Goal: Transaction & Acquisition: Obtain resource

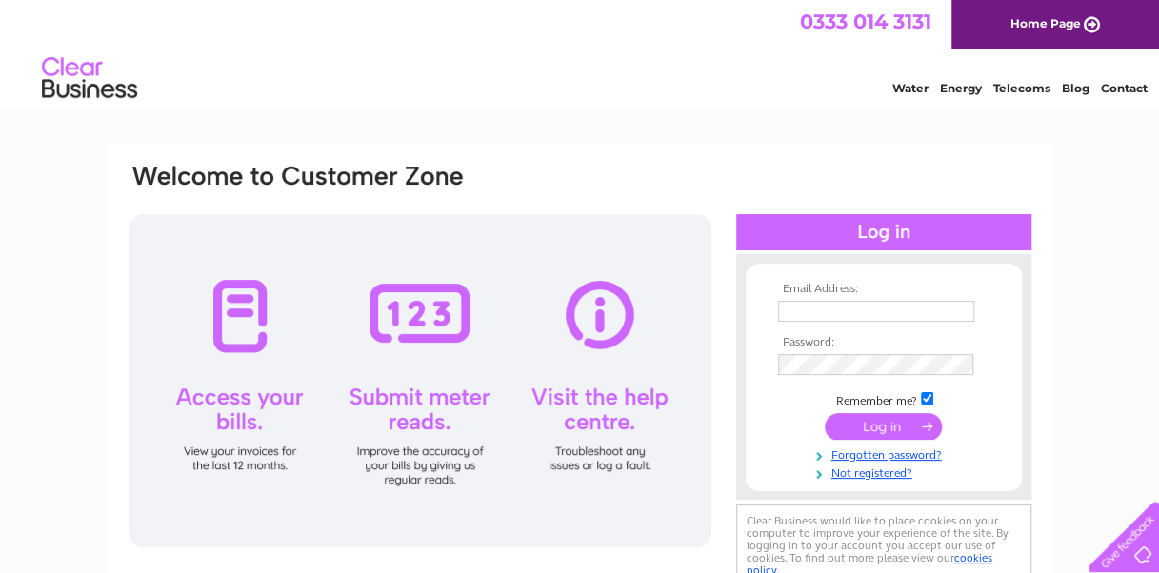
type input "caberfeidhcoachhouse@yahoo.com"
click at [886, 426] on input "submit" at bounding box center [883, 426] width 117 height 27
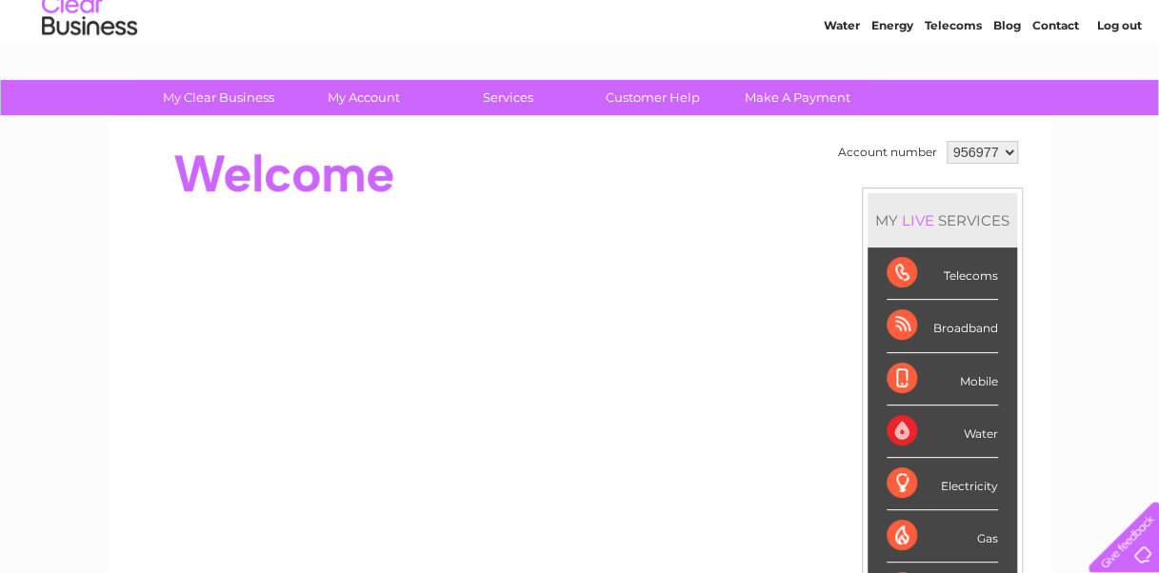
scroll to position [60, 0]
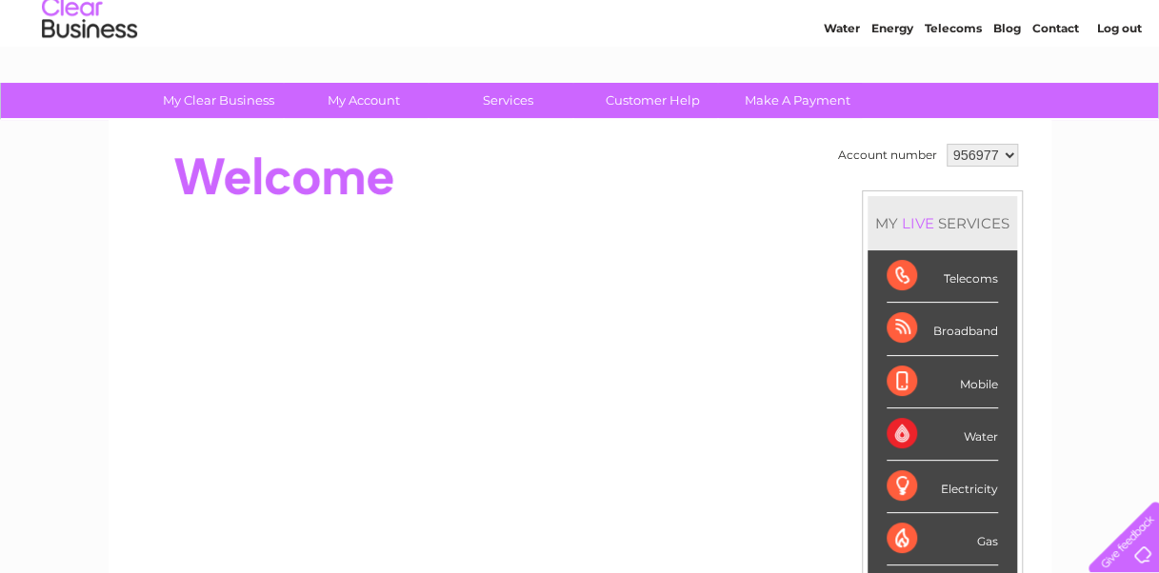
click at [936, 436] on div "Water" at bounding box center [942, 435] width 111 height 52
click at [891, 436] on div "Water" at bounding box center [942, 435] width 111 height 52
click at [980, 430] on div "Water" at bounding box center [942, 435] width 111 height 52
click at [978, 156] on select "956977" at bounding box center [982, 155] width 71 height 23
click at [947, 144] on select "956977" at bounding box center [982, 155] width 71 height 23
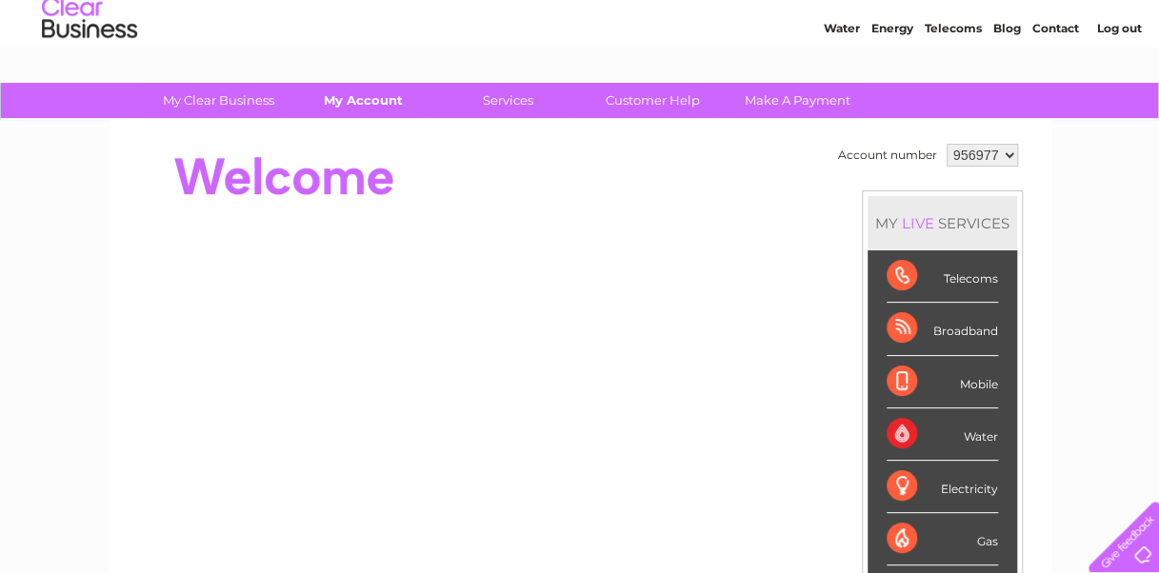
click at [359, 99] on link "My Account" at bounding box center [363, 100] width 157 height 35
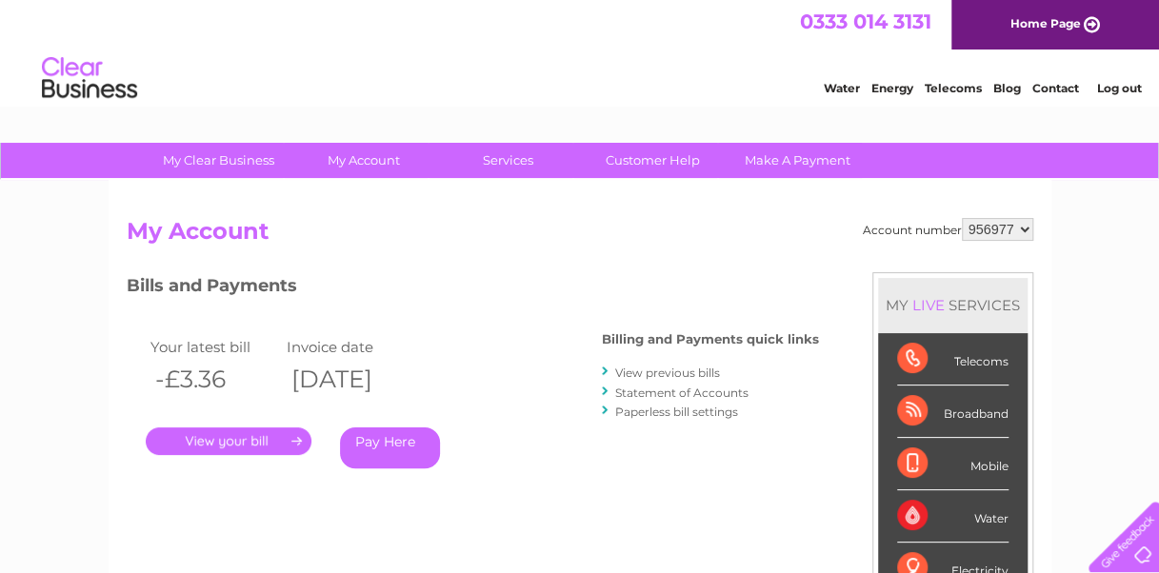
click at [684, 368] on link "View previous bills" at bounding box center [667, 373] width 105 height 14
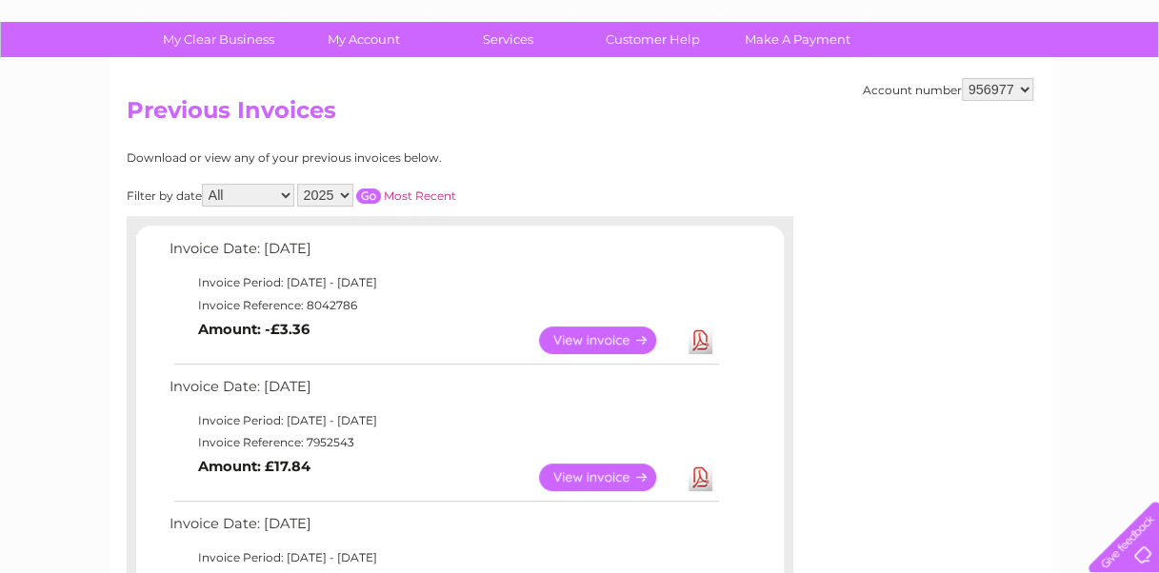
scroll to position [122, 0]
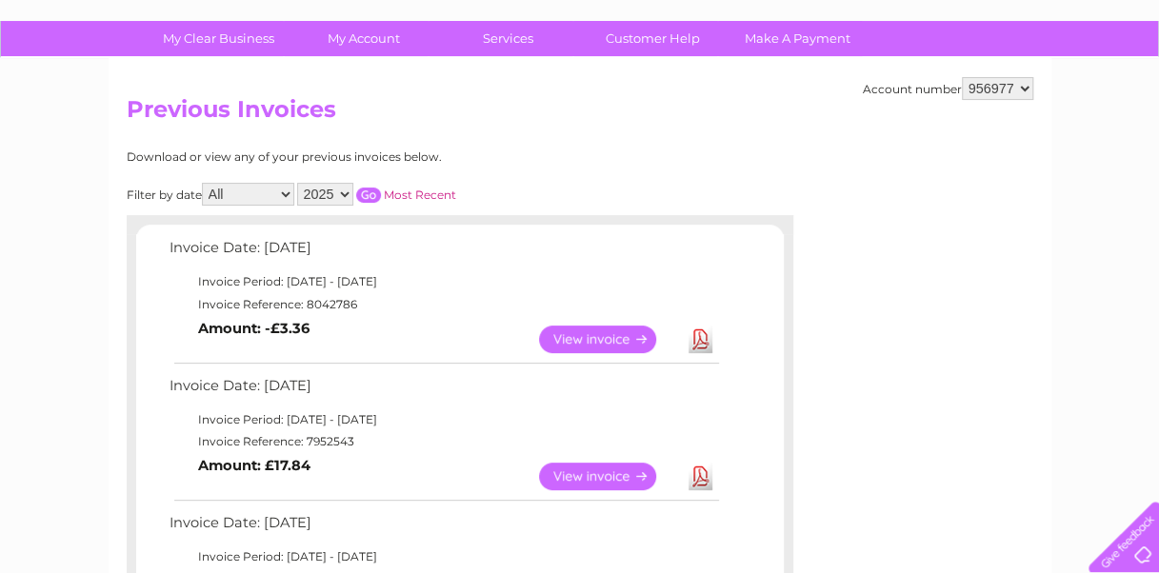
click at [608, 341] on link "View" at bounding box center [609, 340] width 140 height 28
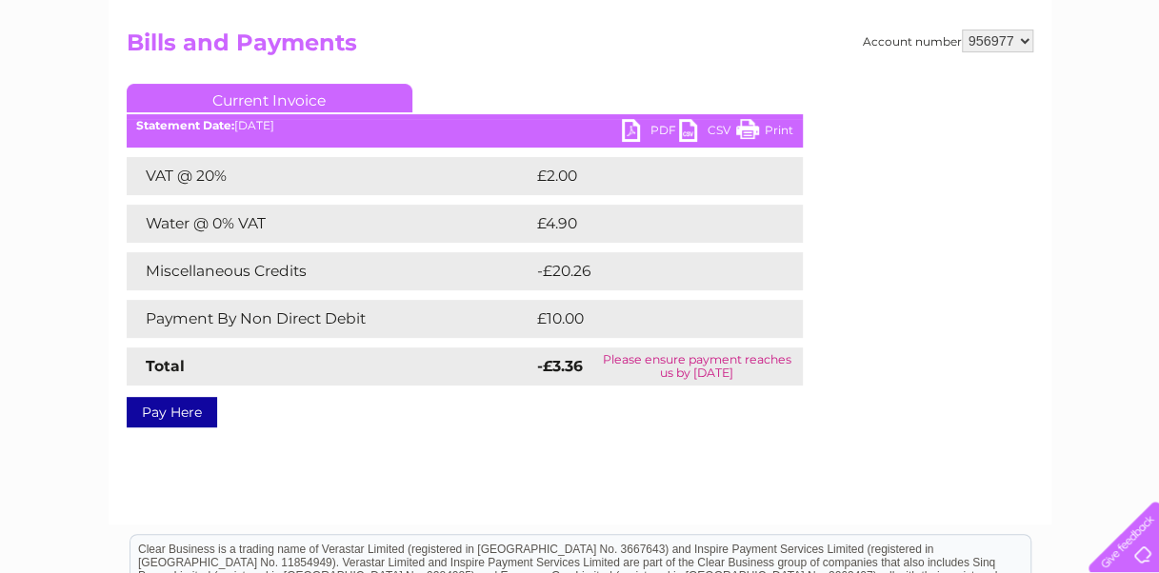
scroll to position [194, 0]
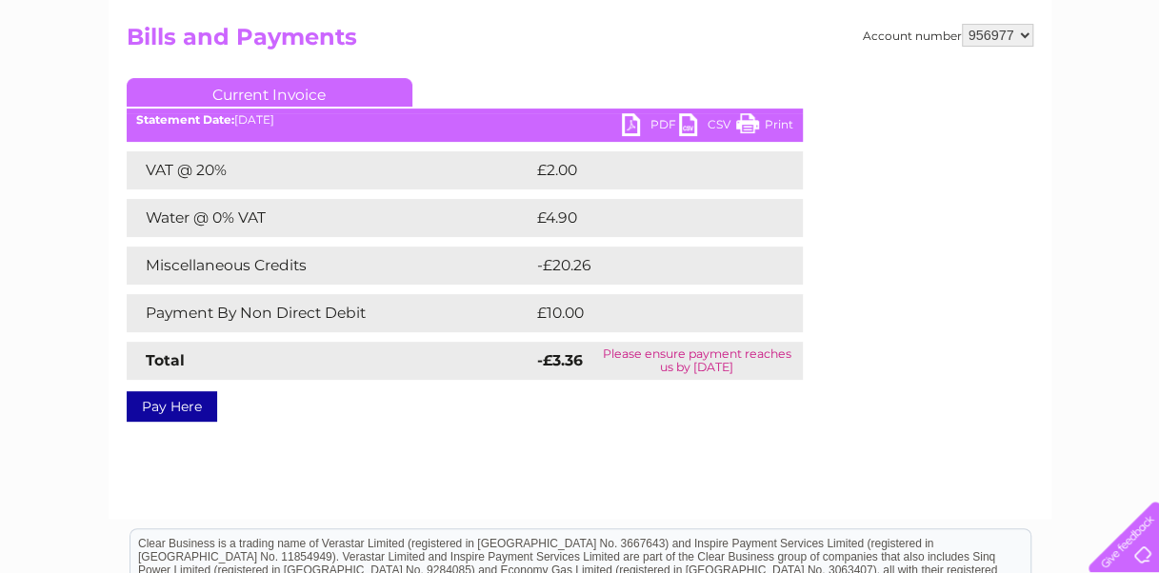
click at [700, 361] on td "Please ensure payment reaches us by [DATE]" at bounding box center [696, 361] width 211 height 38
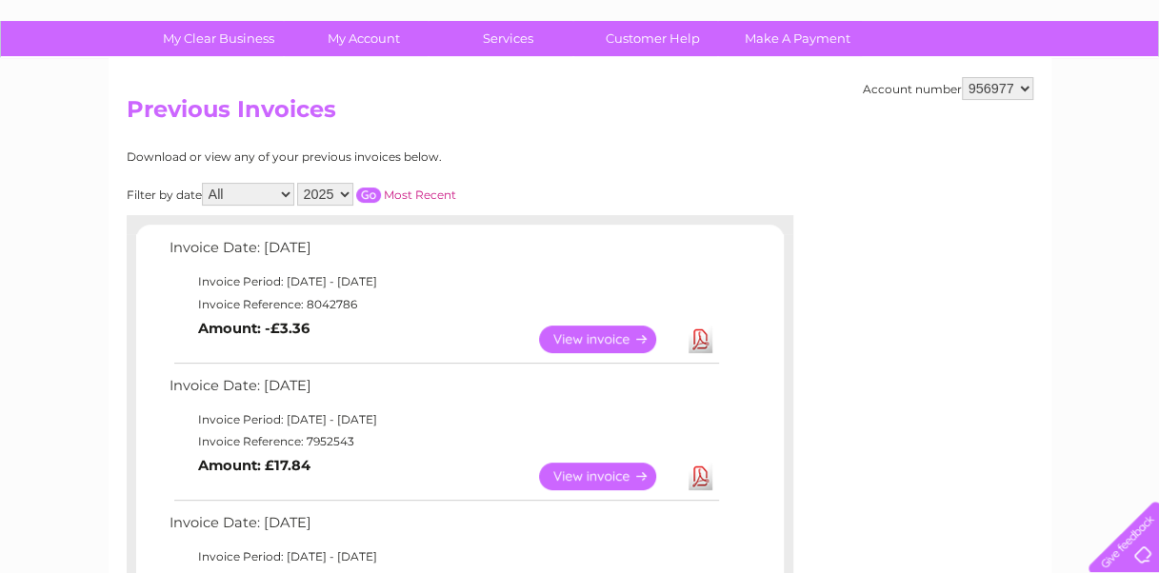
click at [618, 332] on link "View" at bounding box center [609, 340] width 140 height 28
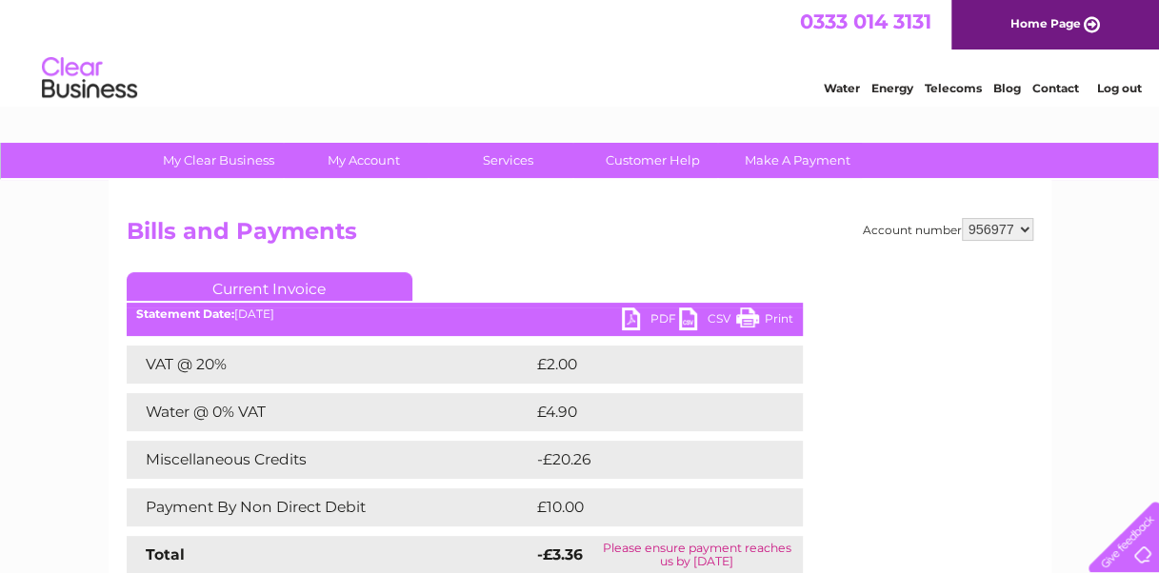
click at [638, 320] on link "PDF" at bounding box center [650, 322] width 57 height 28
click at [651, 170] on link "Customer Help" at bounding box center [652, 160] width 157 height 35
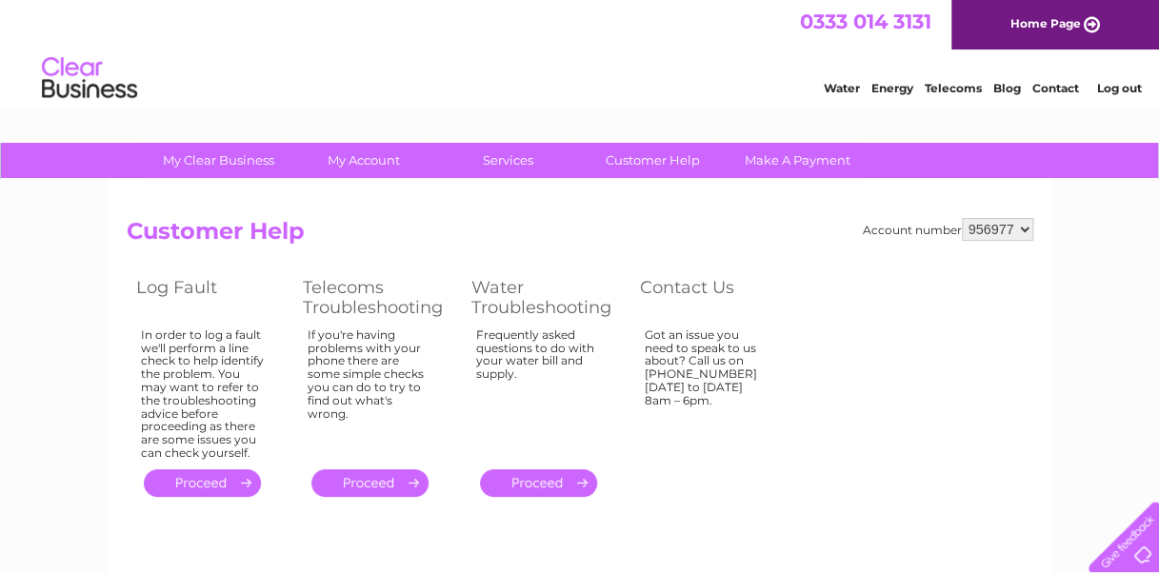
click at [1038, 17] on link "Home Page" at bounding box center [1055, 25] width 208 height 50
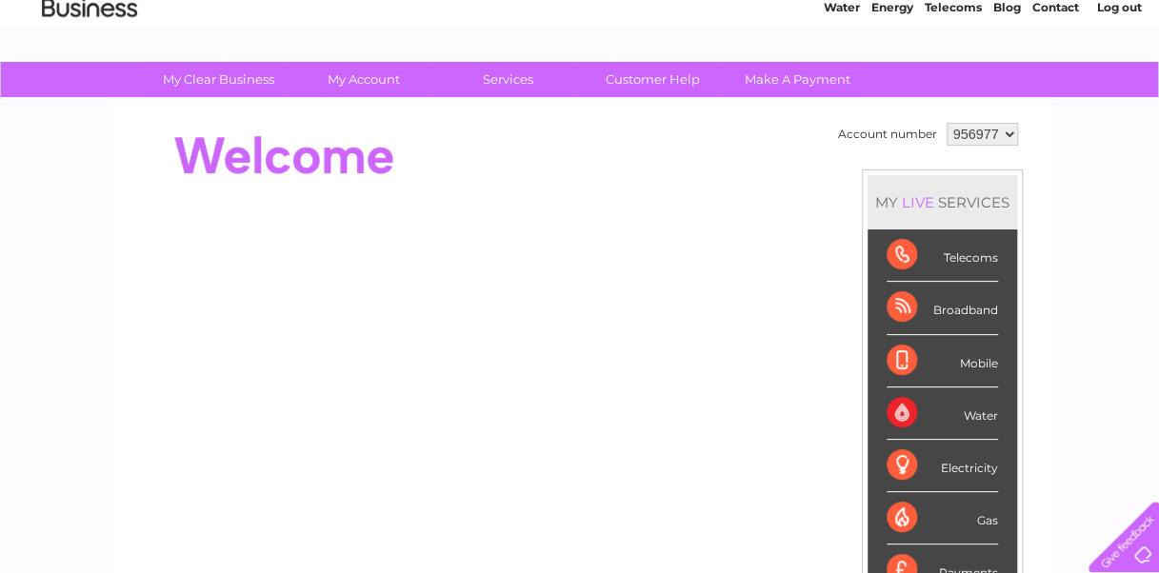
scroll to position [80, 0]
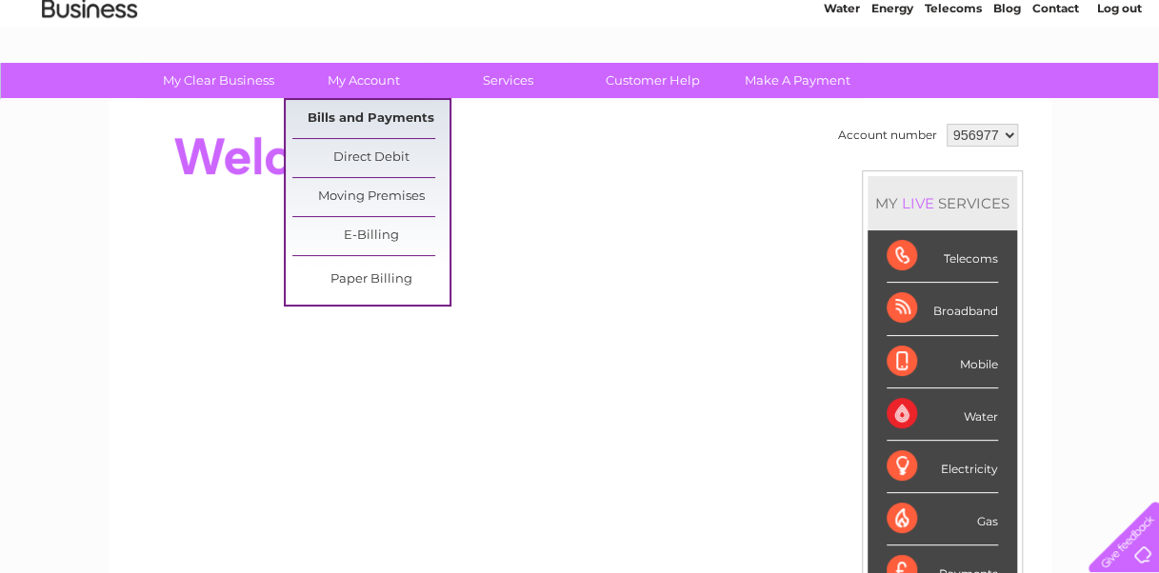
click at [356, 126] on link "Bills and Payments" at bounding box center [370, 119] width 157 height 38
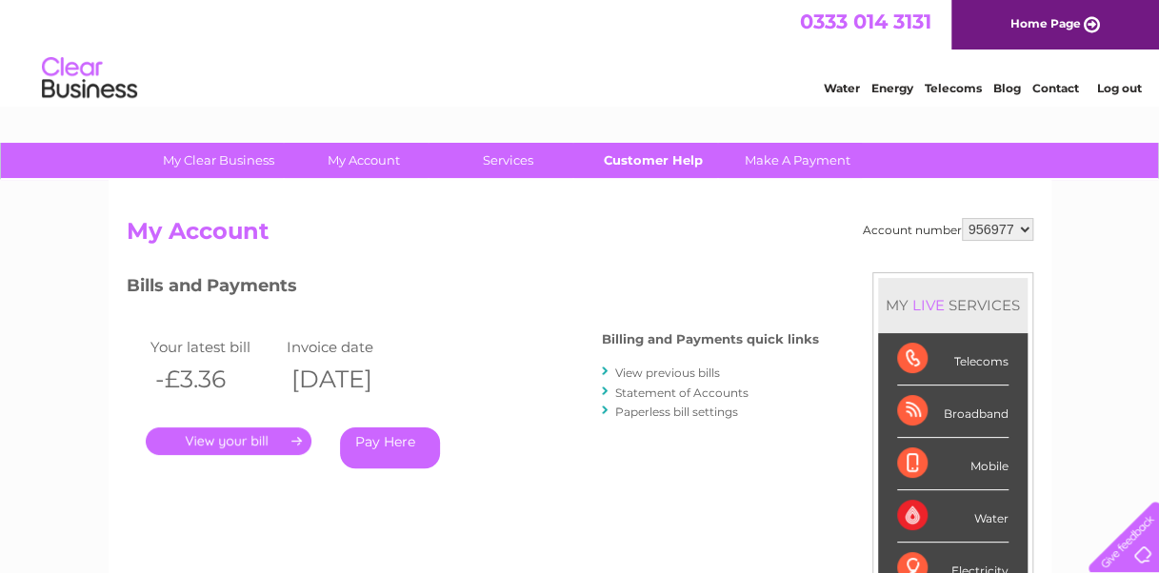
click at [657, 154] on link "Customer Help" at bounding box center [652, 160] width 157 height 35
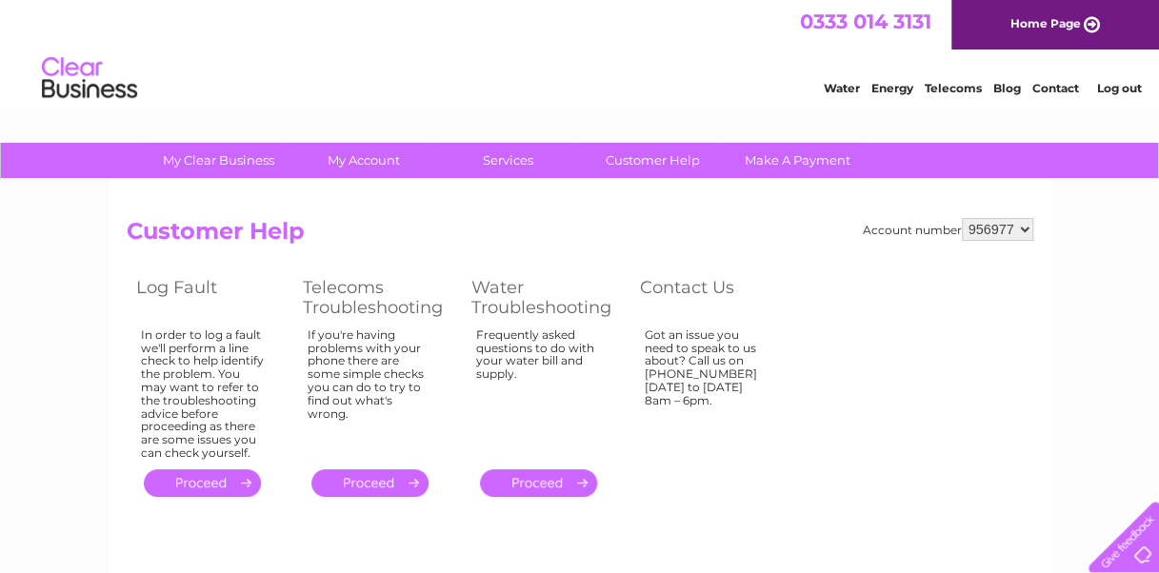
click at [657, 154] on link "Customer Help" at bounding box center [652, 160] width 157 height 35
click at [1053, 84] on link "Contact" at bounding box center [1055, 88] width 47 height 14
